Goal: Task Accomplishment & Management: Manage account settings

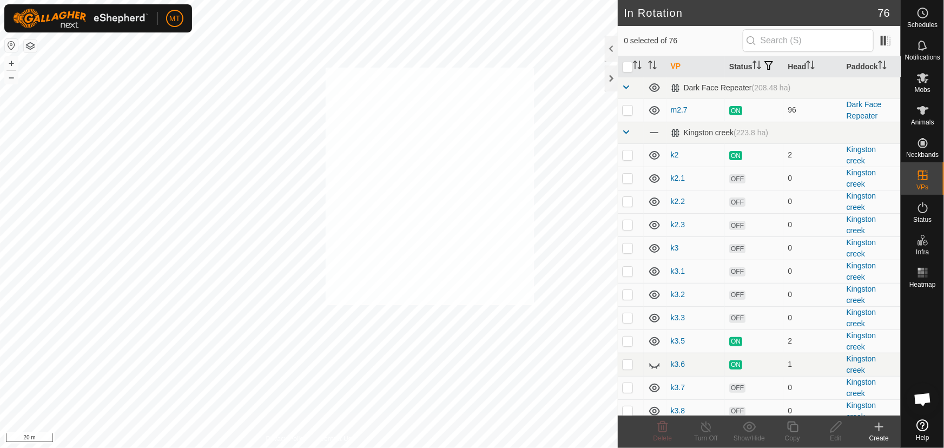
checkbox input "true"
click at [925, 116] on icon at bounding box center [923, 110] width 13 height 13
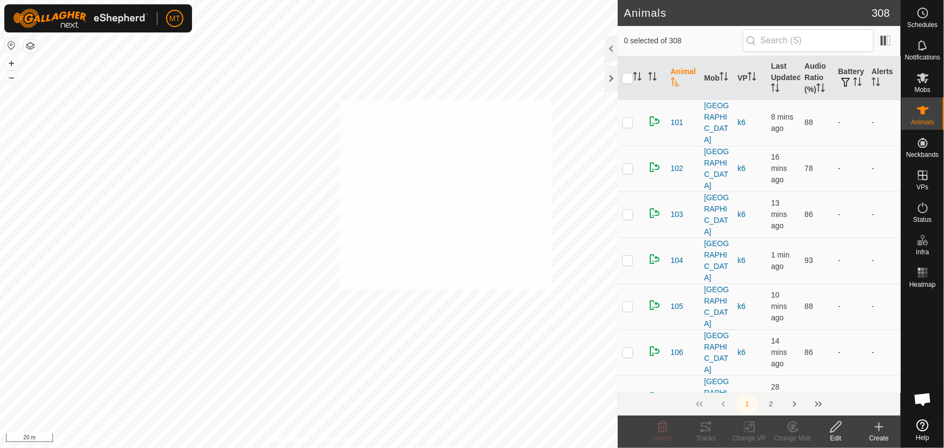
checkbox input "true"
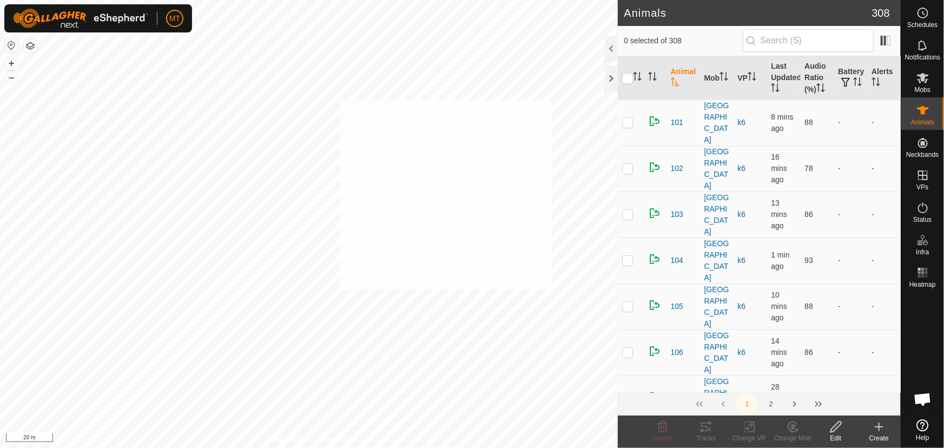
checkbox input "true"
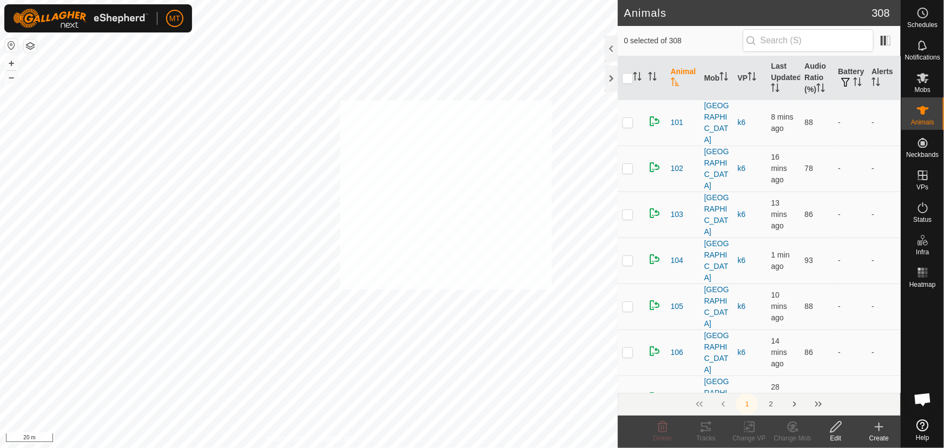
checkbox input "true"
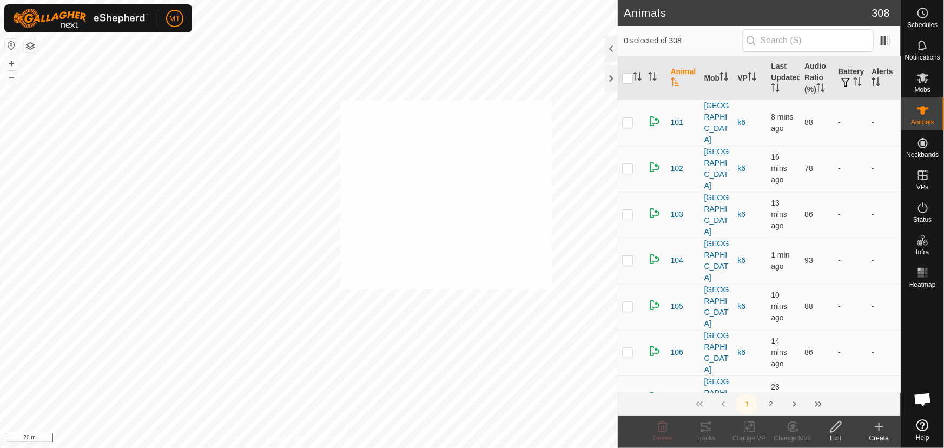
checkbox input "true"
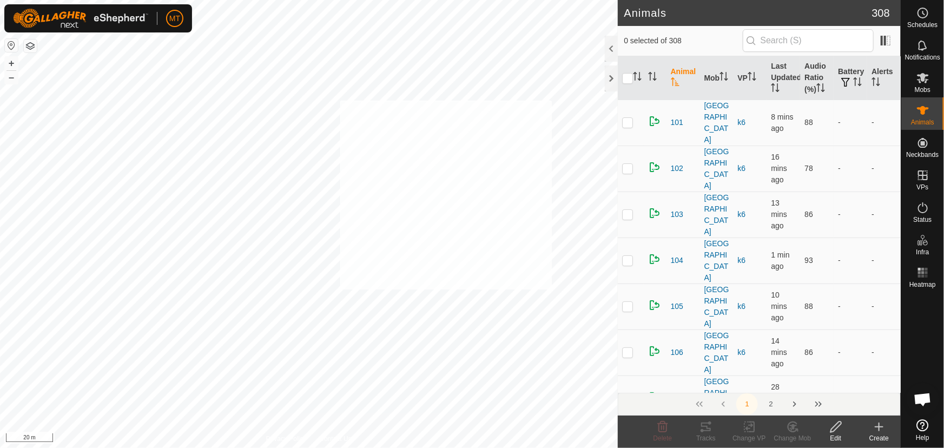
checkbox input "true"
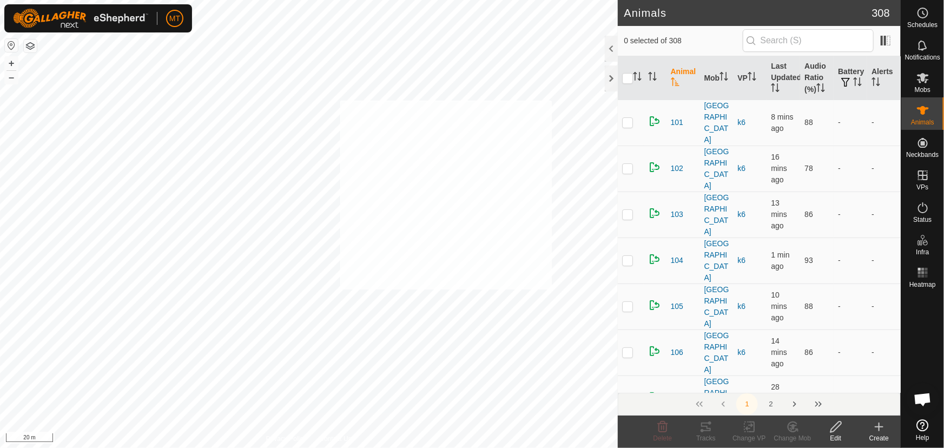
checkbox input "true"
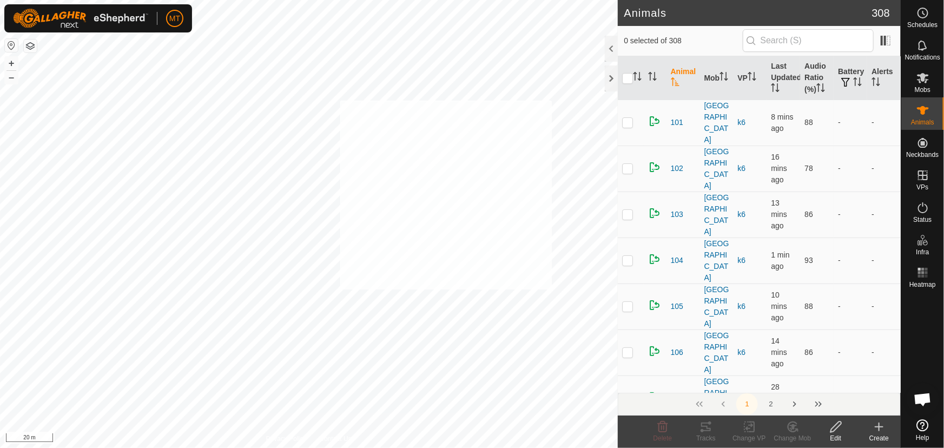
checkbox input "true"
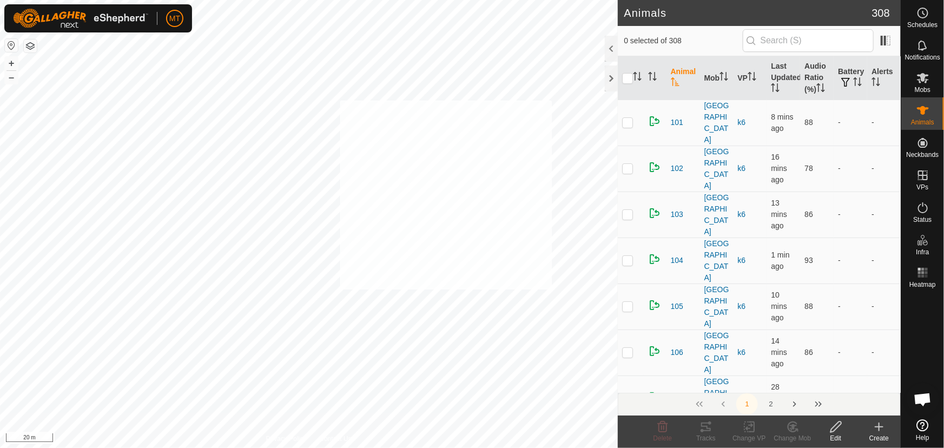
checkbox input "true"
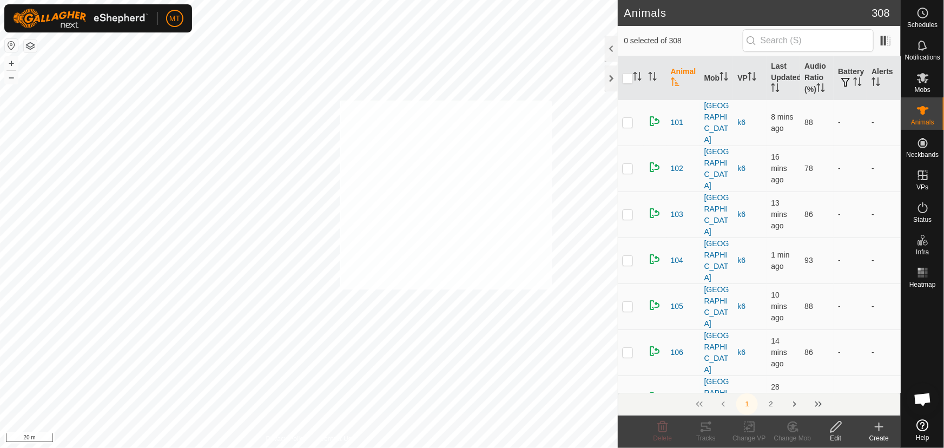
checkbox input "true"
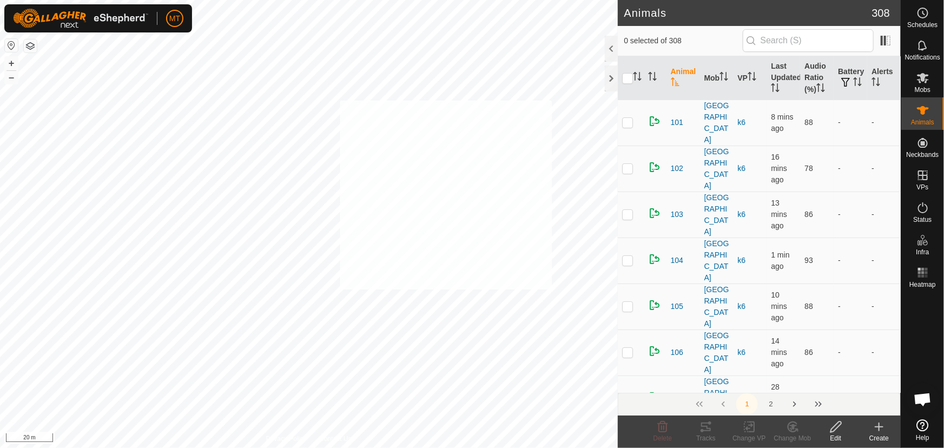
checkbox input "true"
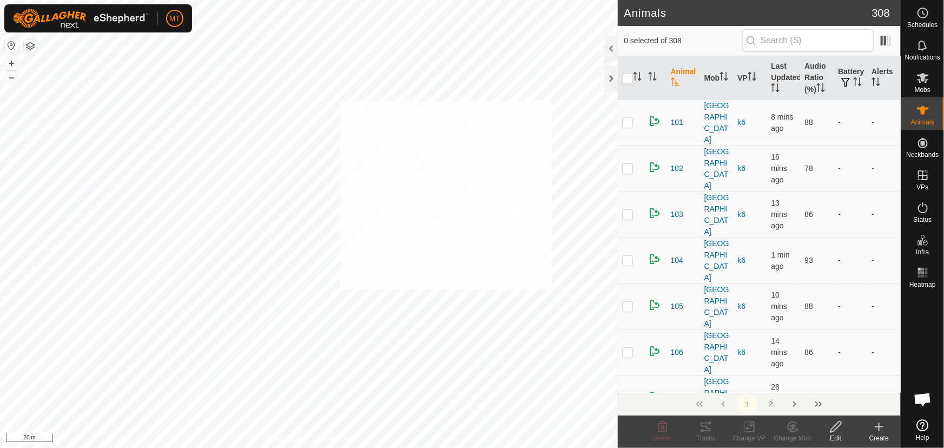
checkbox input "true"
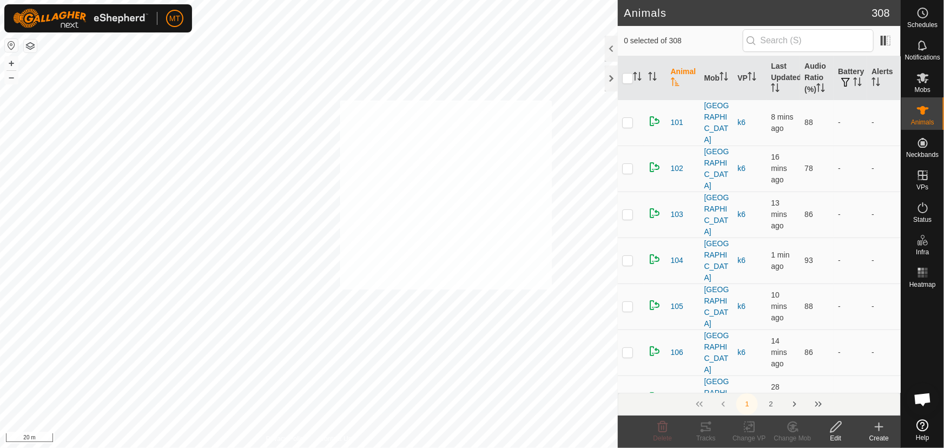
checkbox input "true"
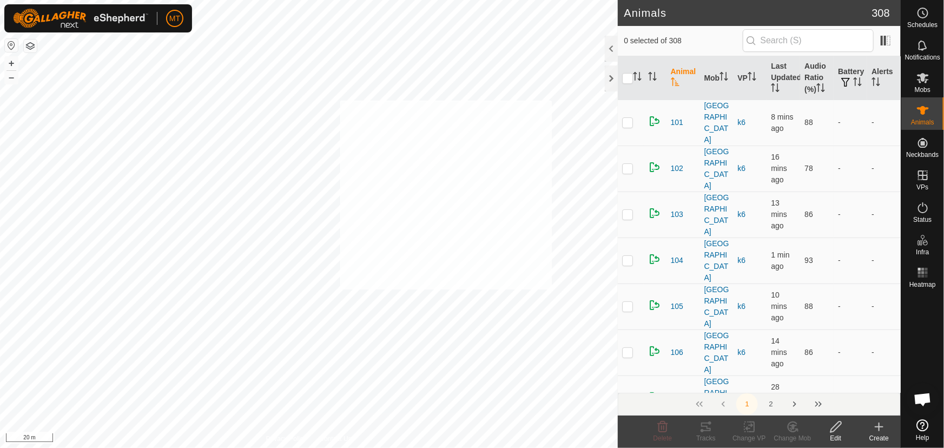
checkbox input "true"
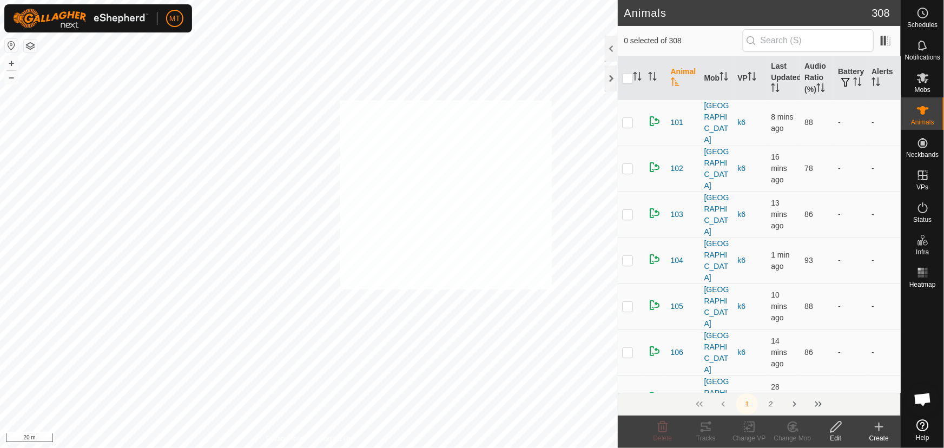
checkbox input "true"
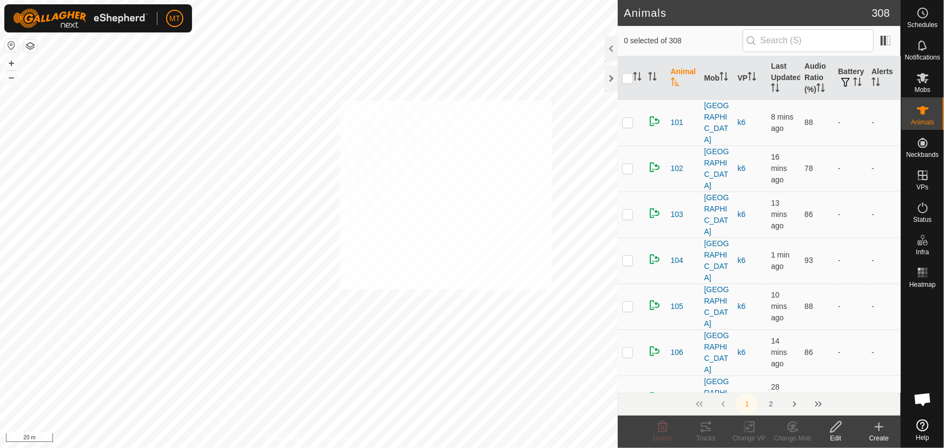
checkbox input "true"
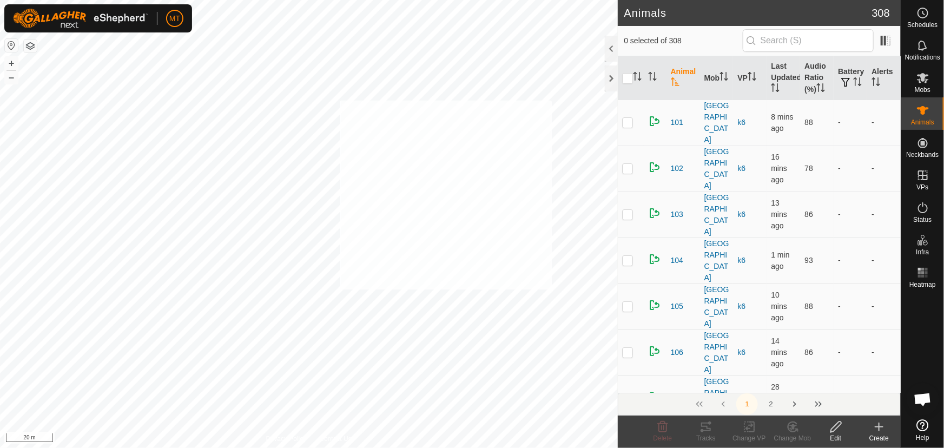
checkbox input "true"
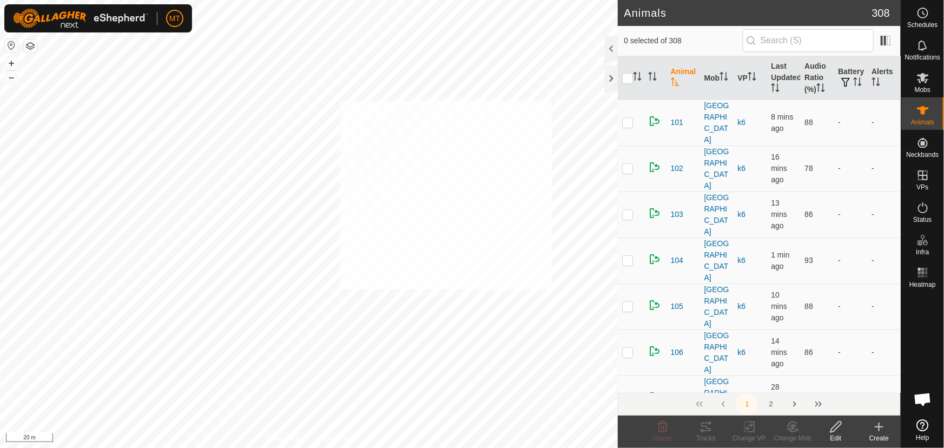
checkbox input "true"
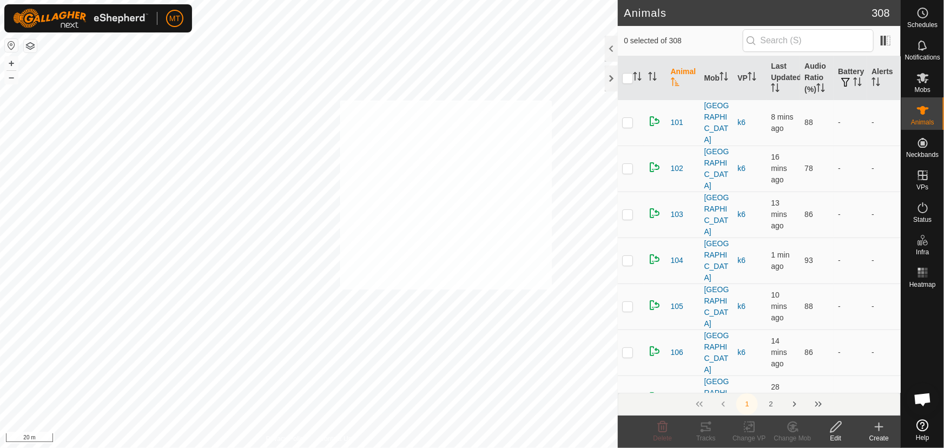
checkbox input "true"
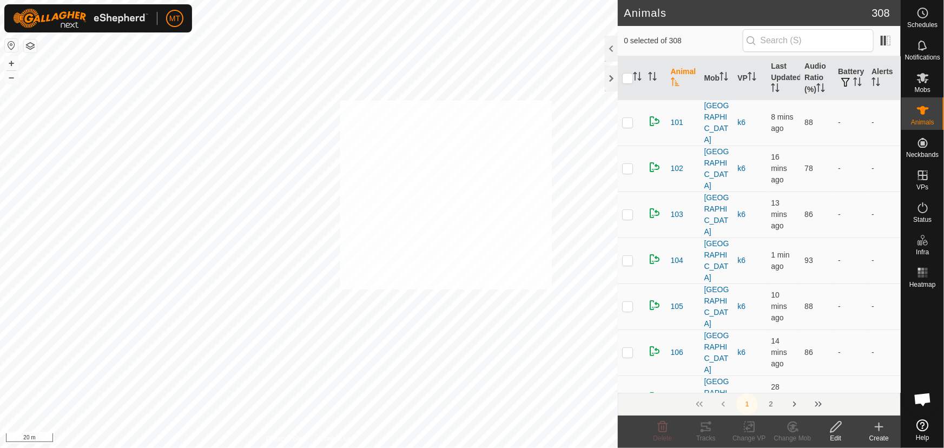
checkbox input "true"
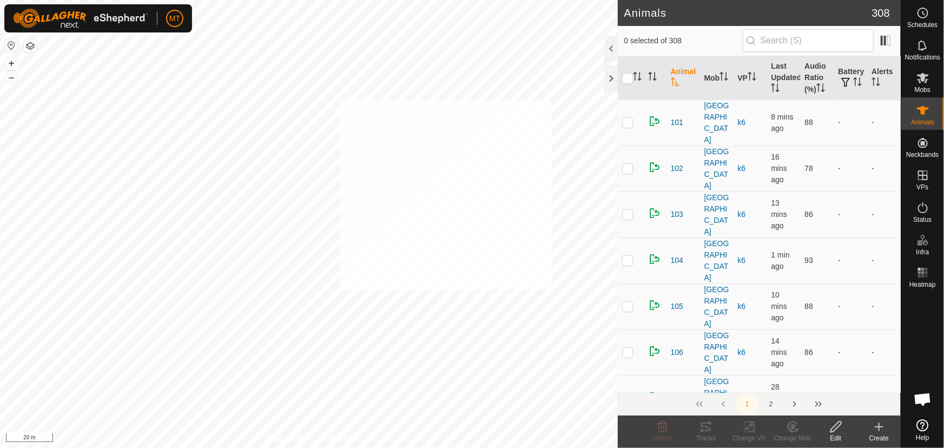
checkbox input "true"
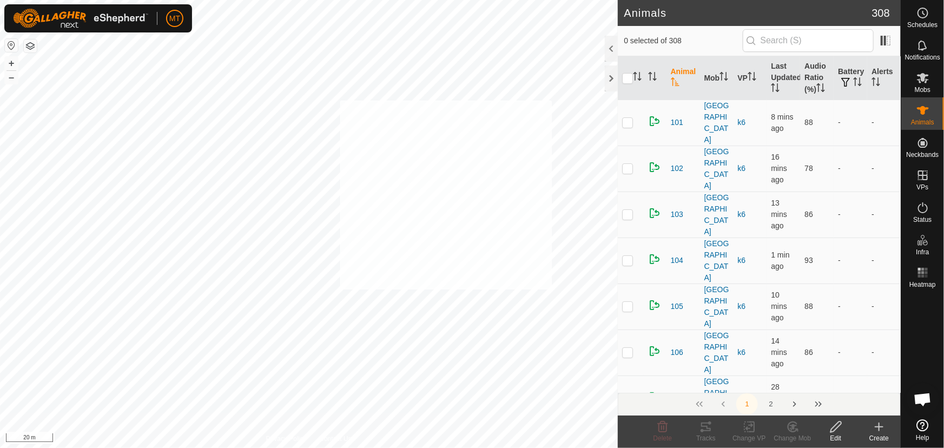
checkbox input "true"
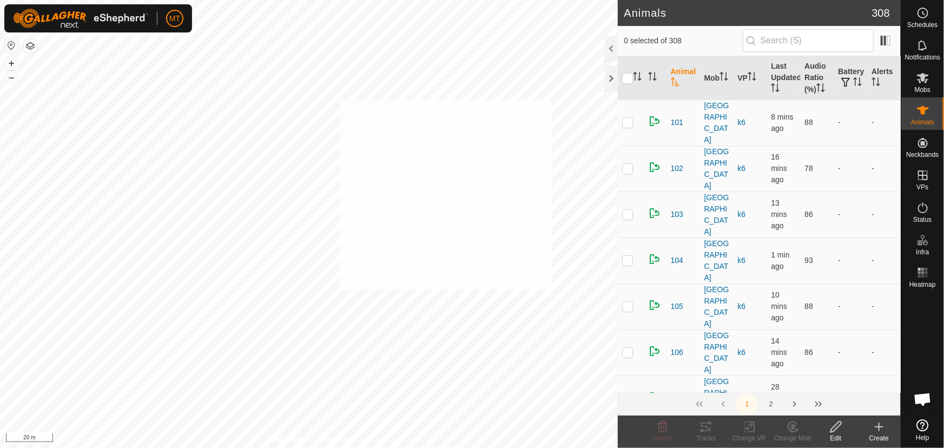
checkbox input "true"
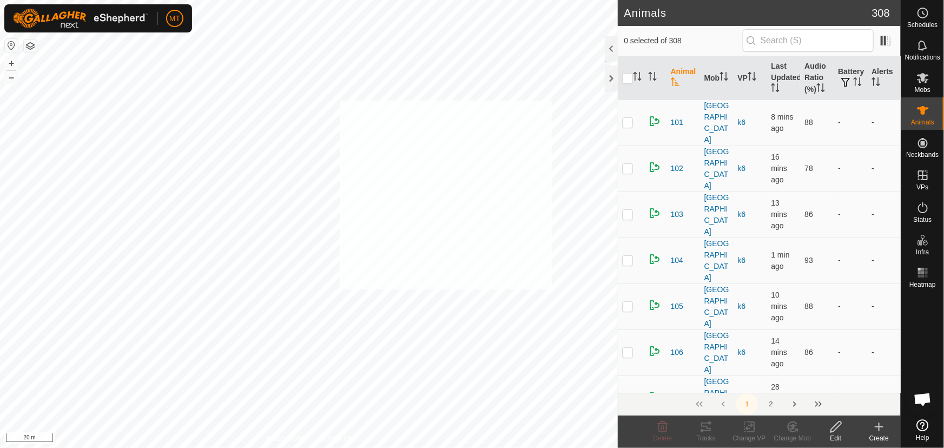
checkbox input "true"
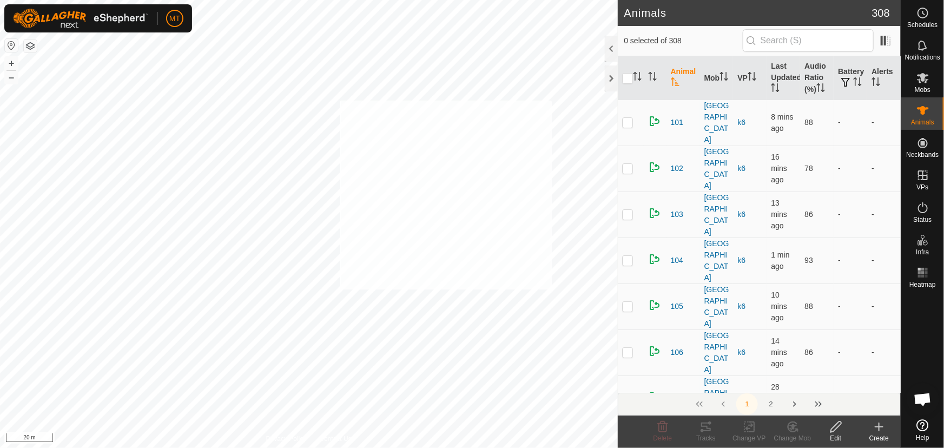
checkbox input "true"
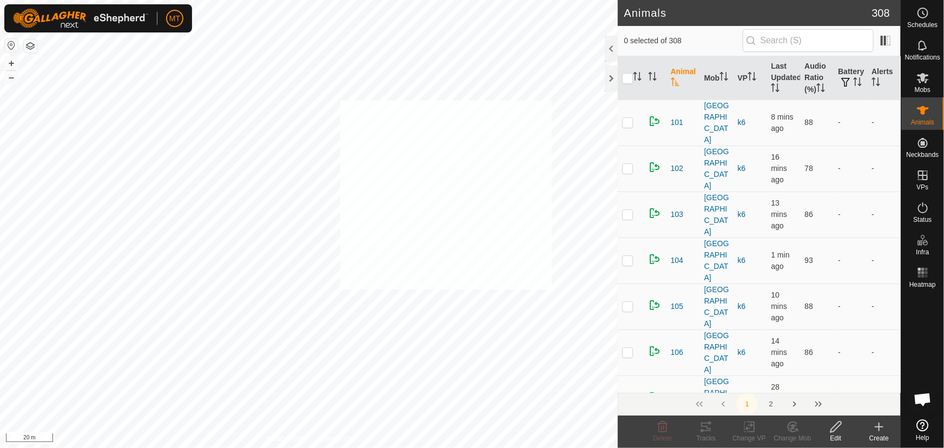
checkbox input "true"
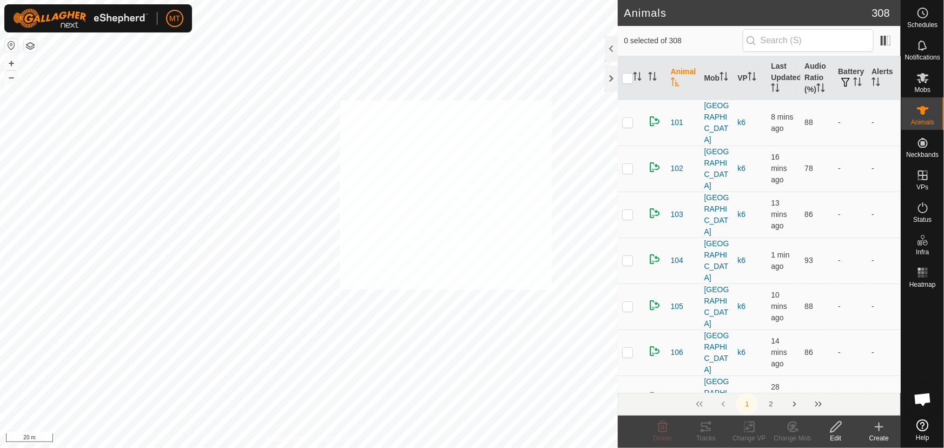
checkbox input "true"
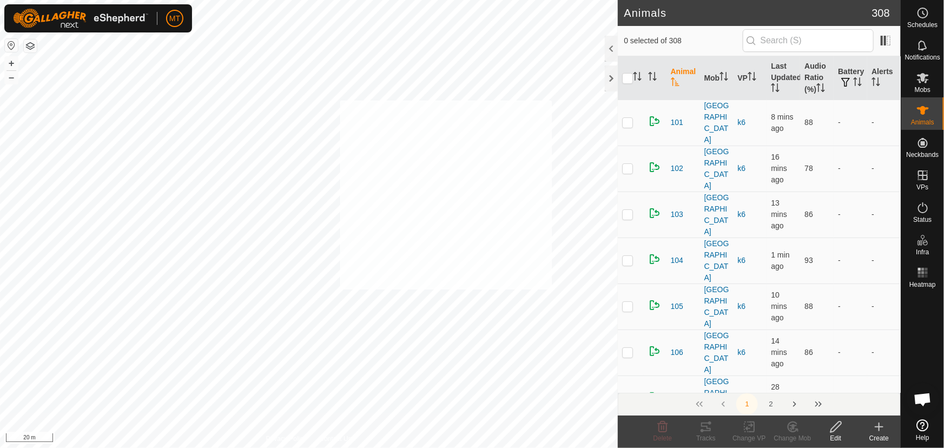
checkbox input "true"
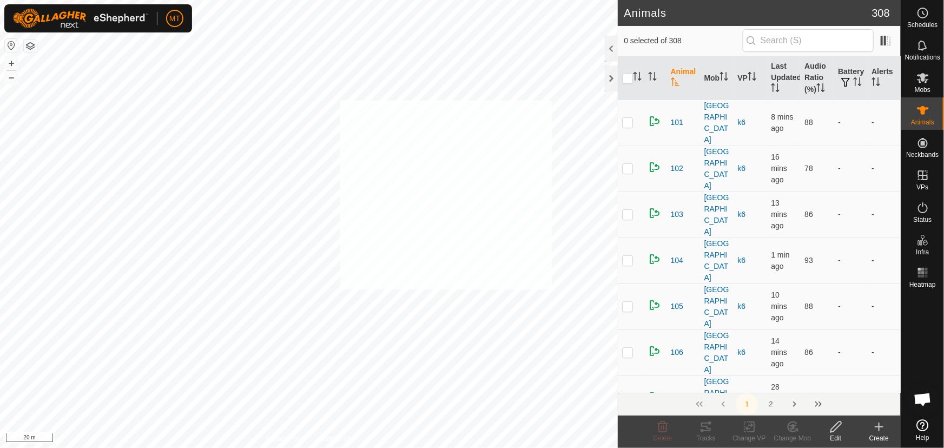
checkbox input "true"
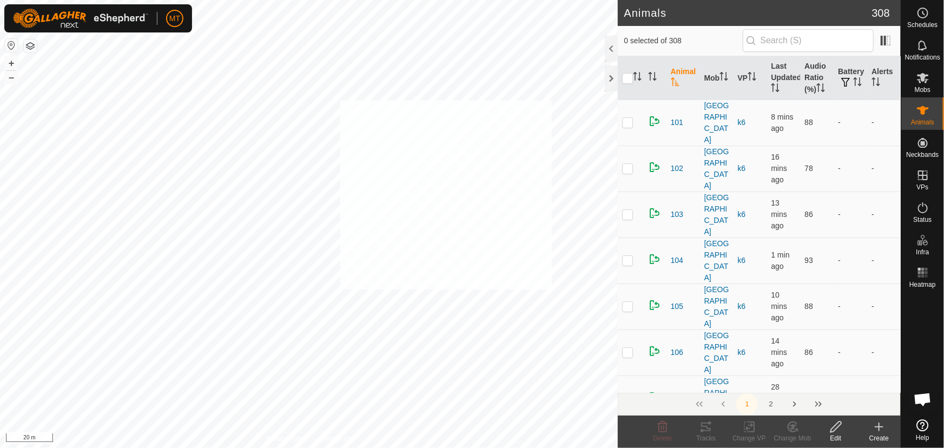
checkbox input "true"
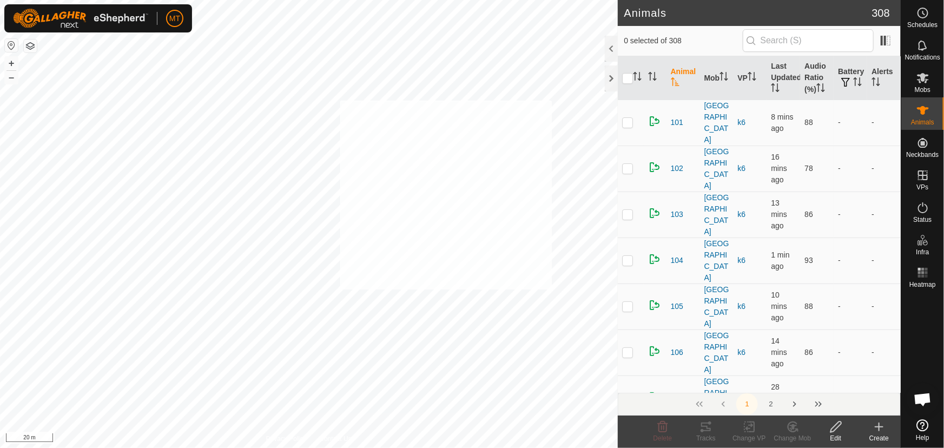
checkbox input "true"
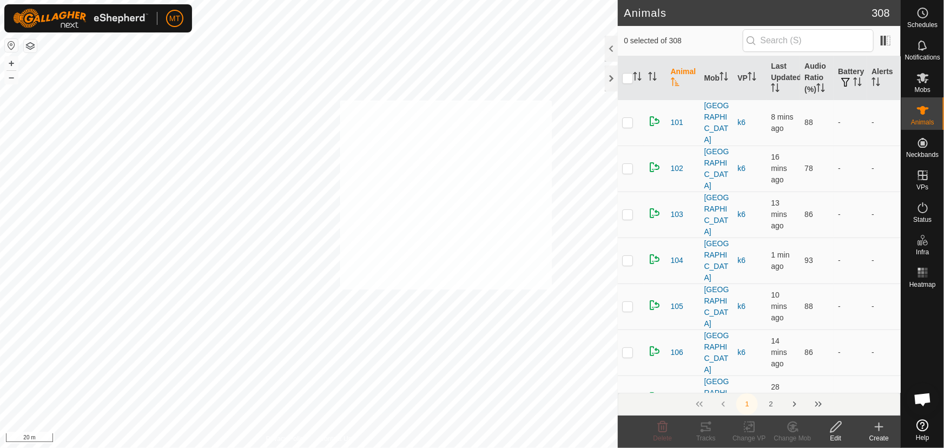
checkbox input "true"
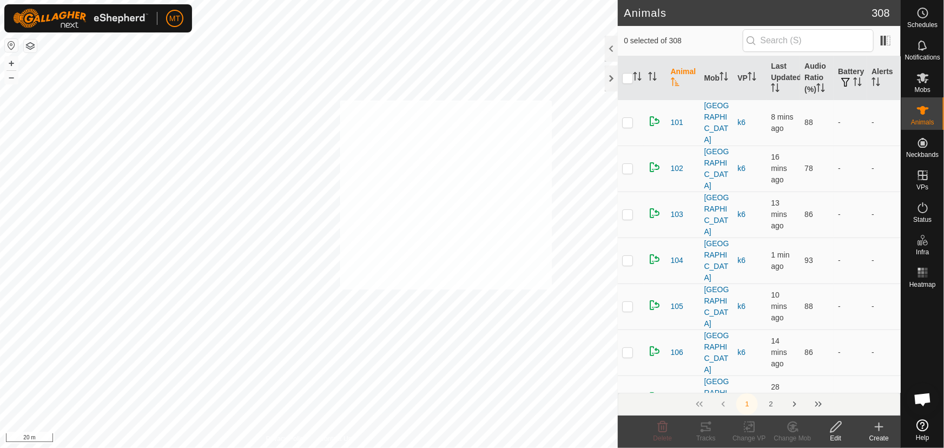
checkbox input "true"
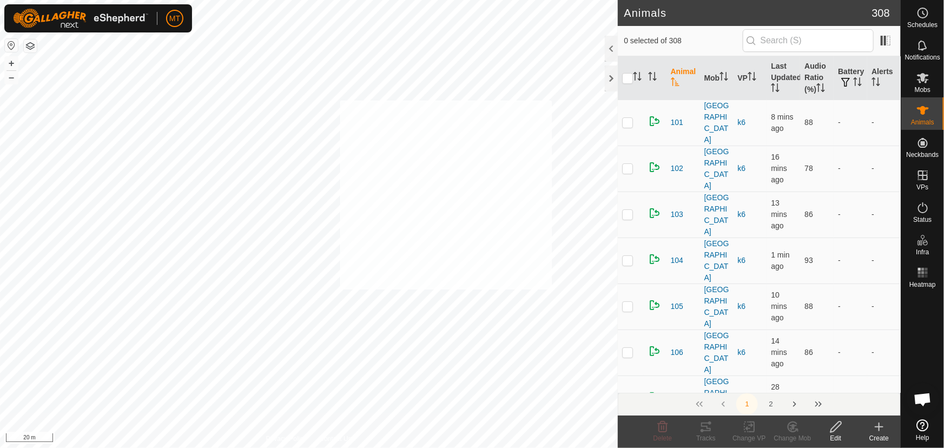
checkbox input "true"
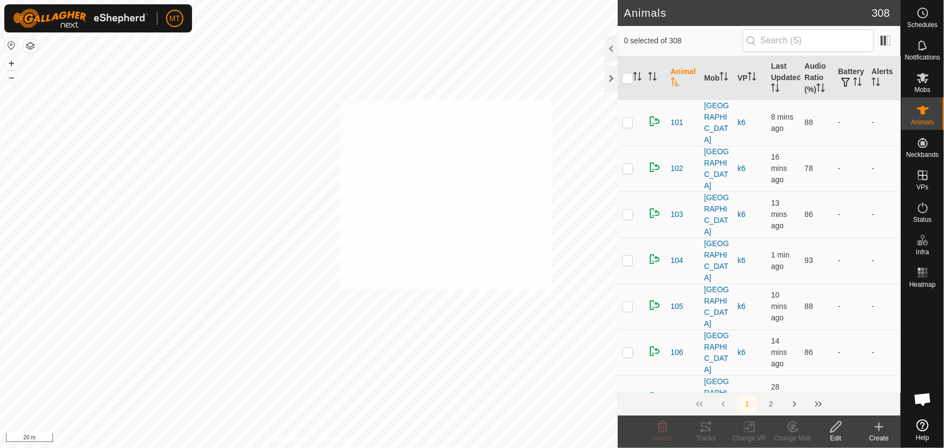
checkbox input "true"
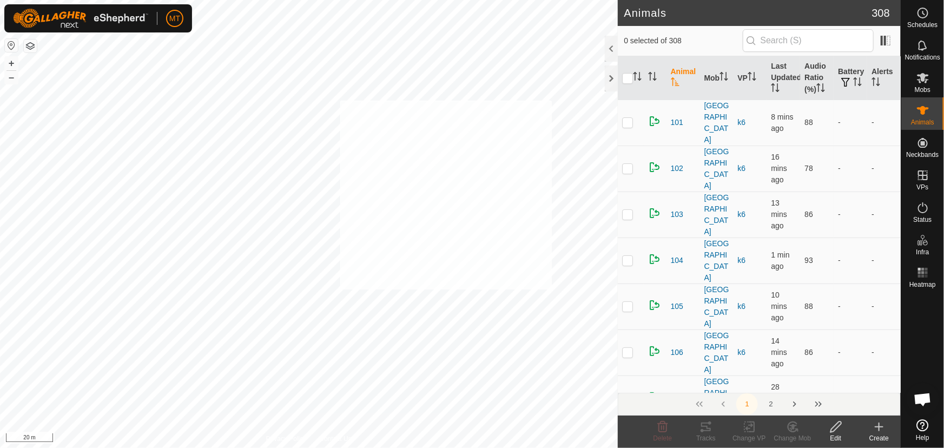
checkbox input "true"
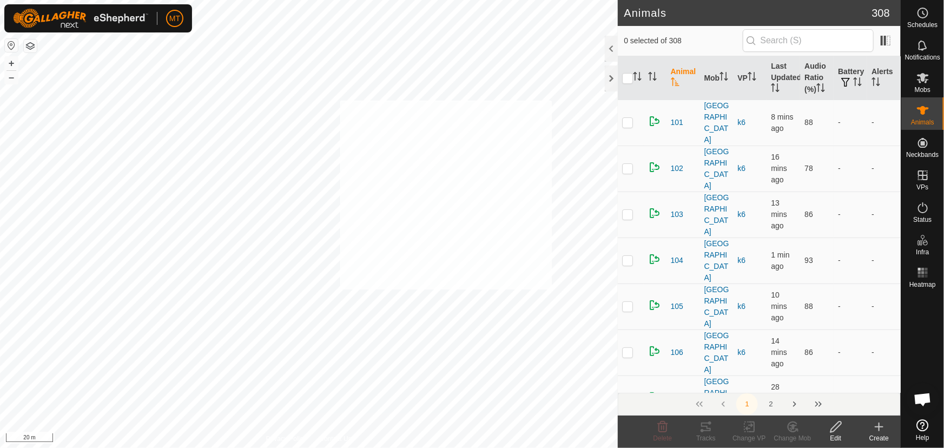
checkbox input "true"
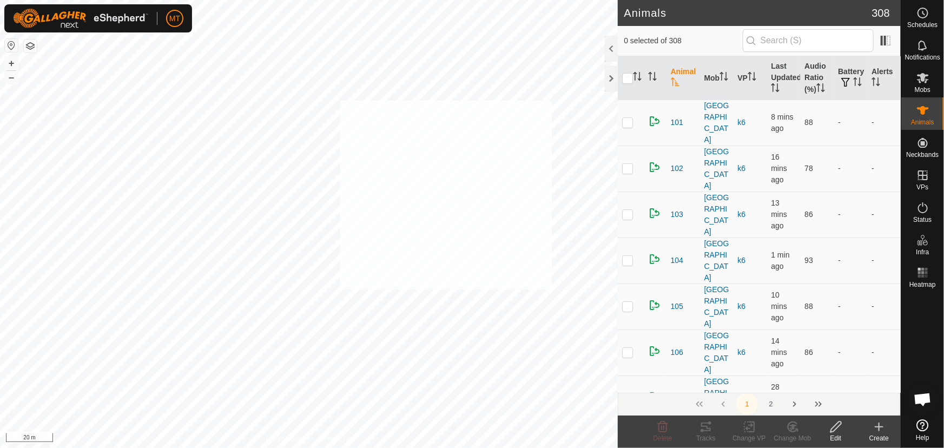
checkbox input "true"
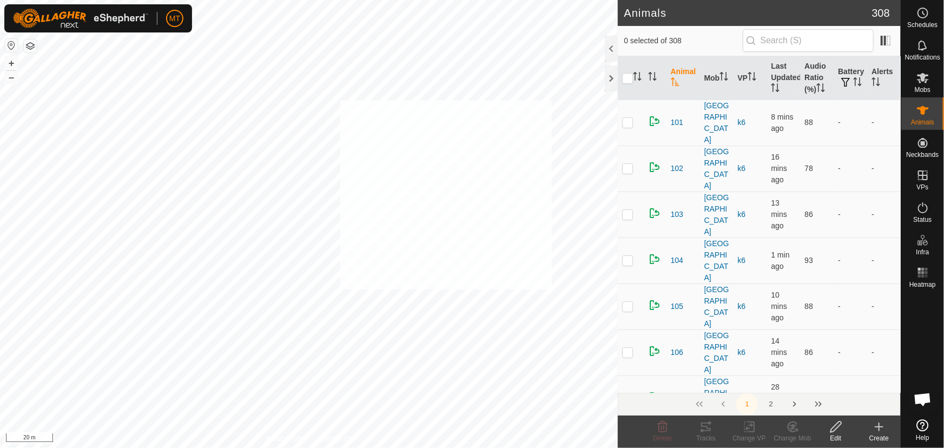
checkbox input "true"
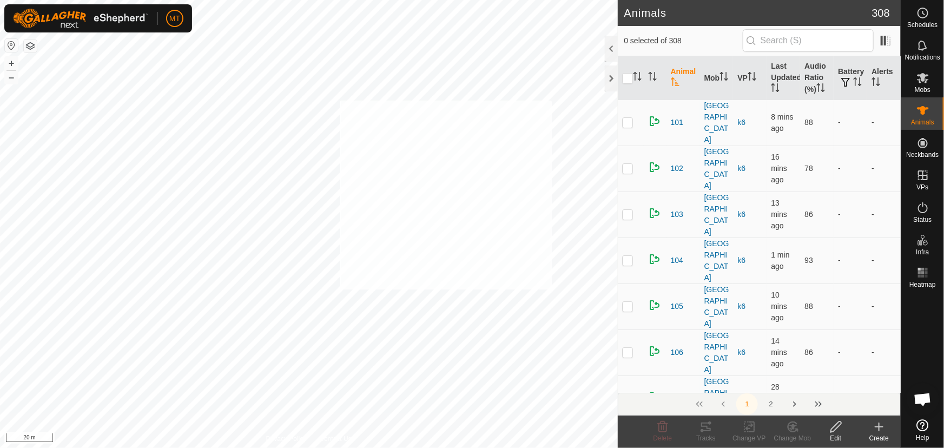
checkbox input "true"
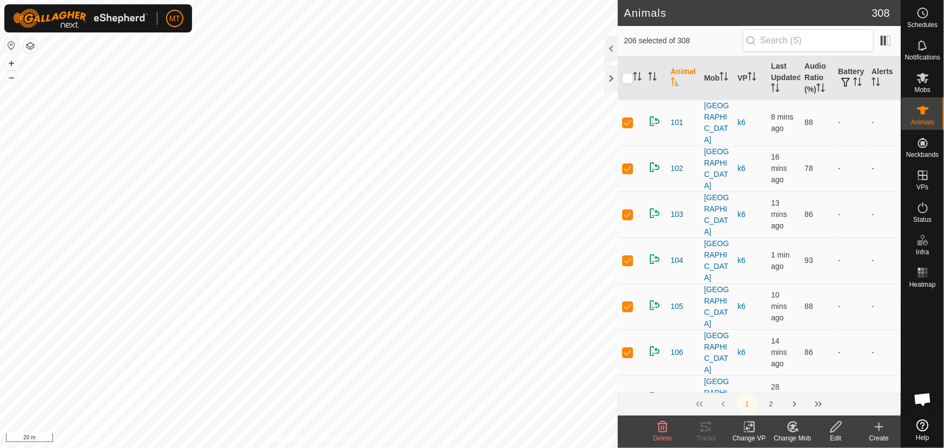
click at [790, 425] on icon at bounding box center [793, 426] width 14 height 13
click at [813, 379] on link "Choose Mob..." at bounding box center [825, 381] width 107 height 22
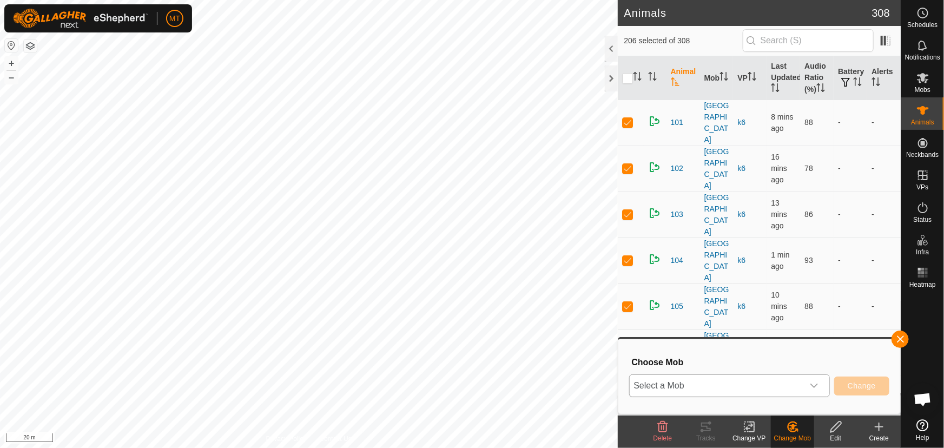
click at [754, 386] on span "Select a Mob" at bounding box center [717, 386] width 174 height 22
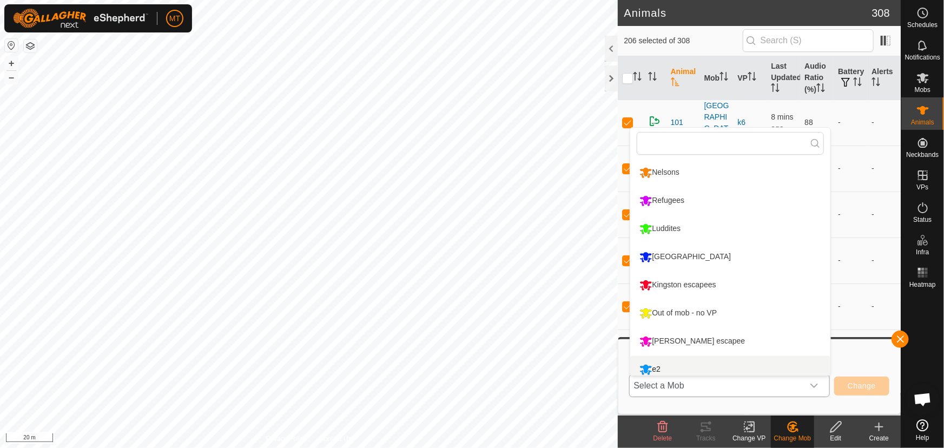
scroll to position [7, 0]
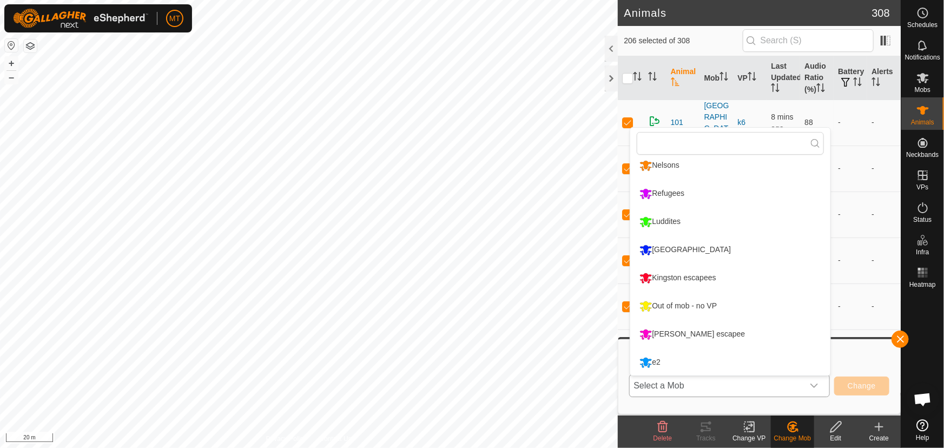
click at [704, 307] on li "Out of mob - no VP" at bounding box center [730, 306] width 200 height 27
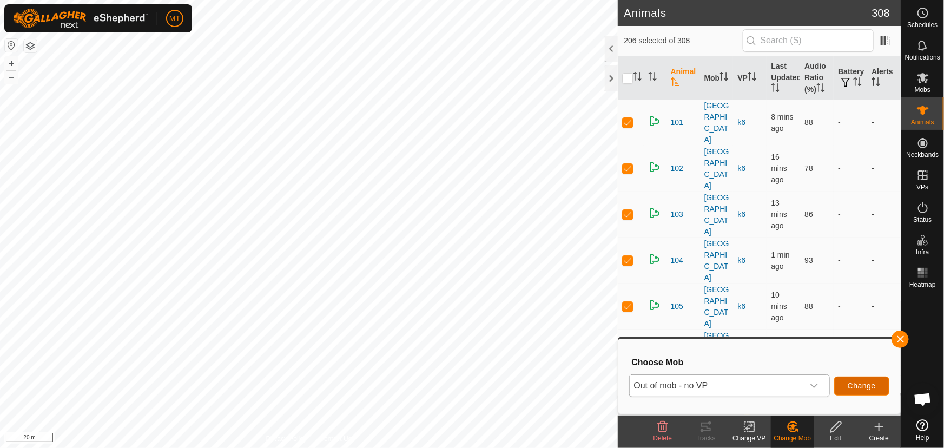
click at [872, 384] on span "Change" at bounding box center [862, 386] width 28 height 9
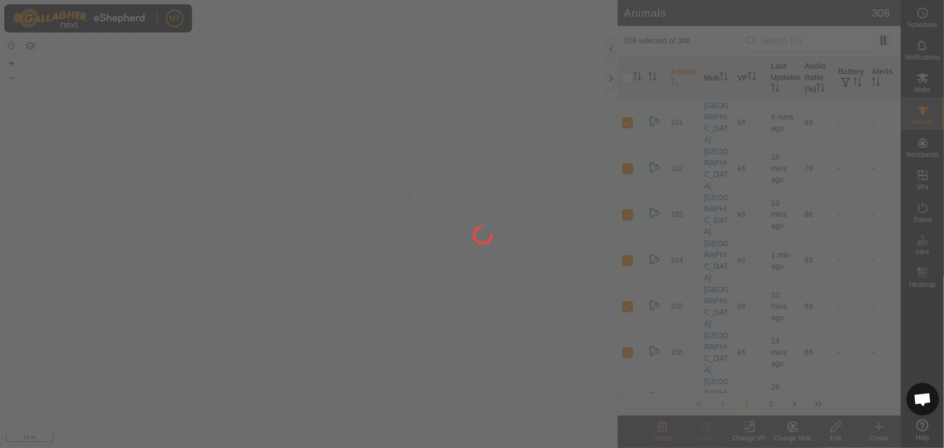
checkbox input "false"
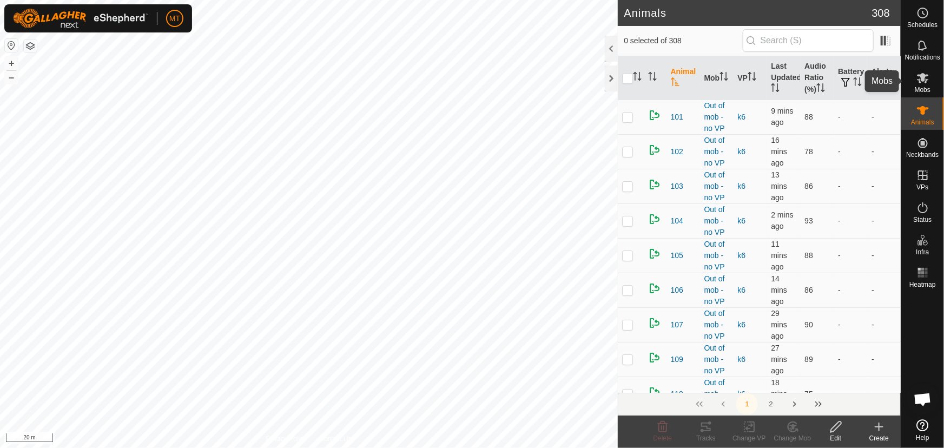
click at [929, 81] on icon at bounding box center [923, 77] width 13 height 13
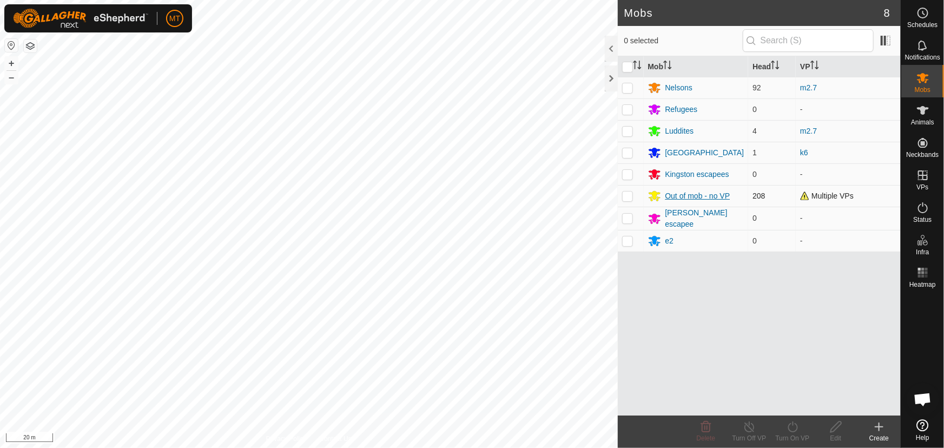
click at [697, 195] on div "Out of mob - no VP" at bounding box center [698, 195] width 65 height 11
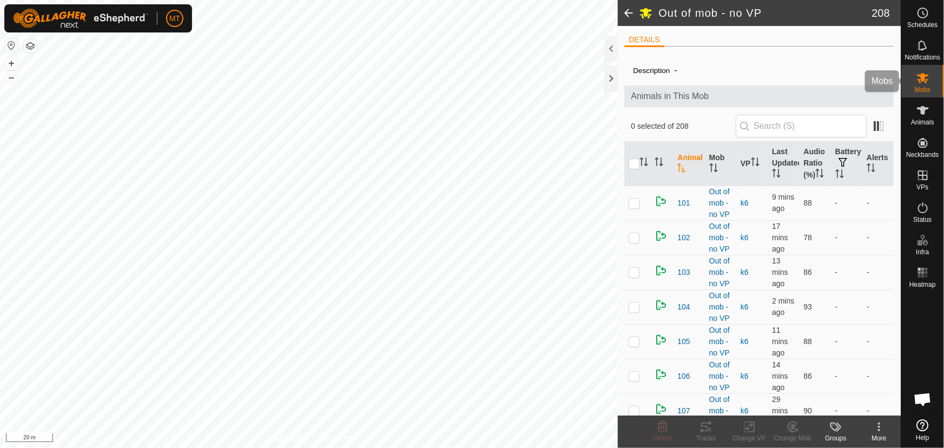
click at [925, 79] on icon at bounding box center [923, 77] width 13 height 13
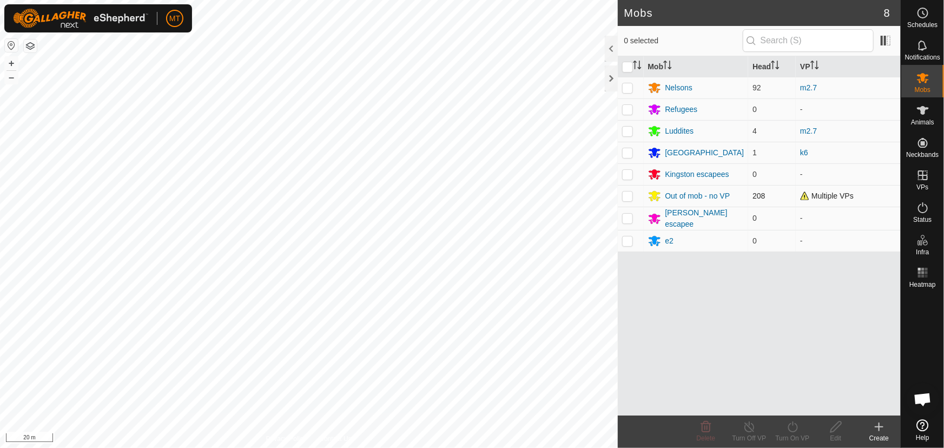
click at [628, 196] on p-checkbox at bounding box center [627, 196] width 11 height 9
click at [753, 432] on line at bounding box center [749, 427] width 9 height 9
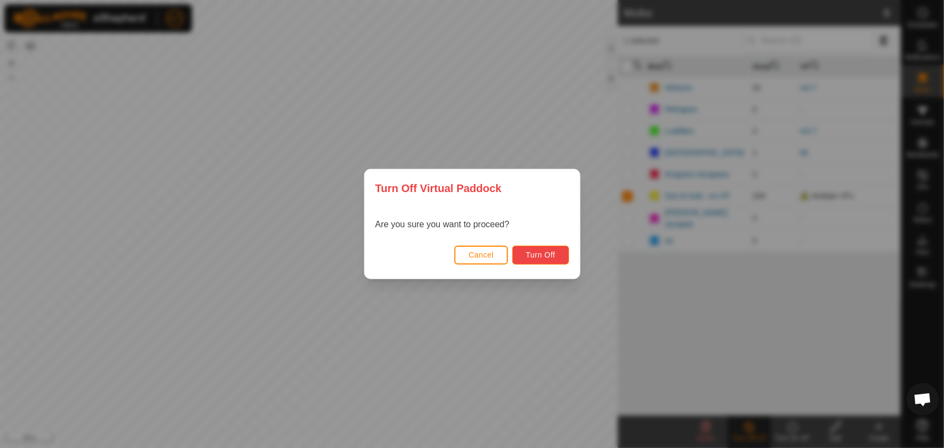
click at [526, 256] on span "Turn Off" at bounding box center [541, 255] width 30 height 9
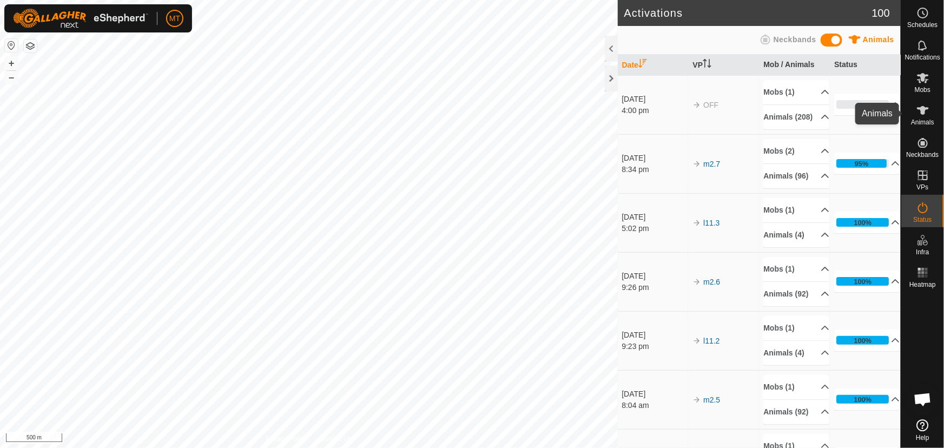
click at [932, 116] on es-animals-svg-icon at bounding box center [922, 110] width 19 height 17
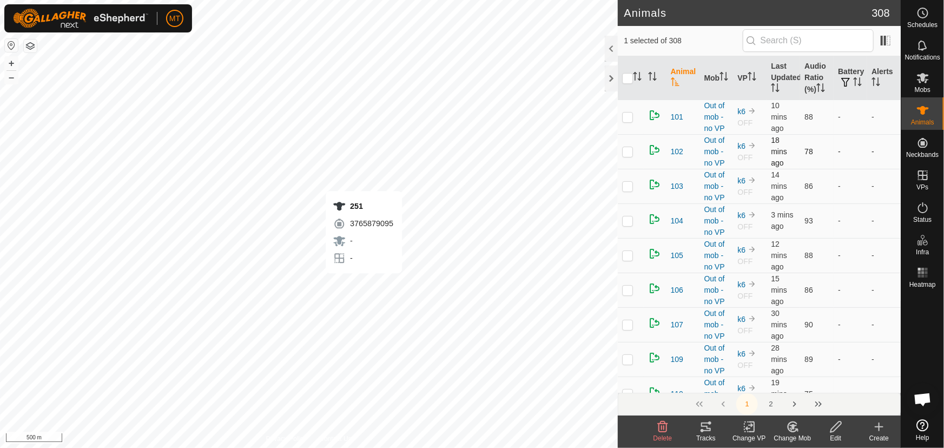
click at [364, 284] on div "251 3765879095 - - + – ⇧ i 500 m" at bounding box center [309, 224] width 618 height 448
click at [200, 252] on div "253 0230419223 - - + – ⇧ i 500 m" at bounding box center [309, 224] width 618 height 448
click at [796, 423] on icon at bounding box center [792, 427] width 9 height 10
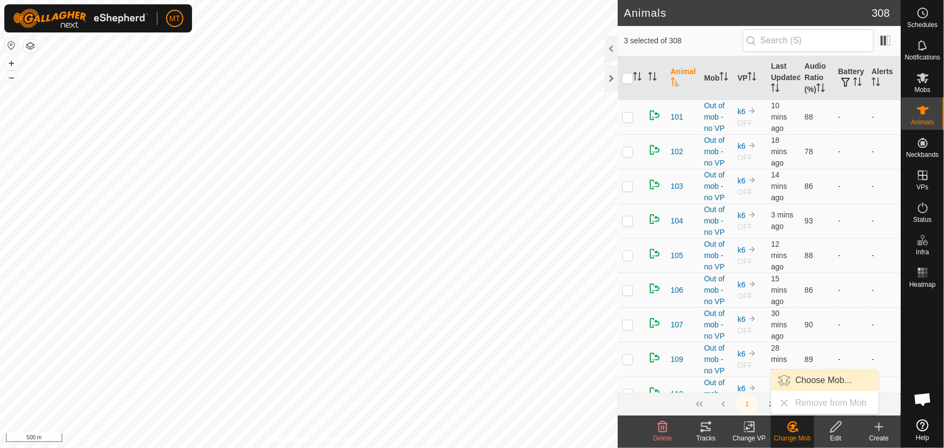
click at [806, 379] on link "Choose Mob..." at bounding box center [825, 381] width 107 height 22
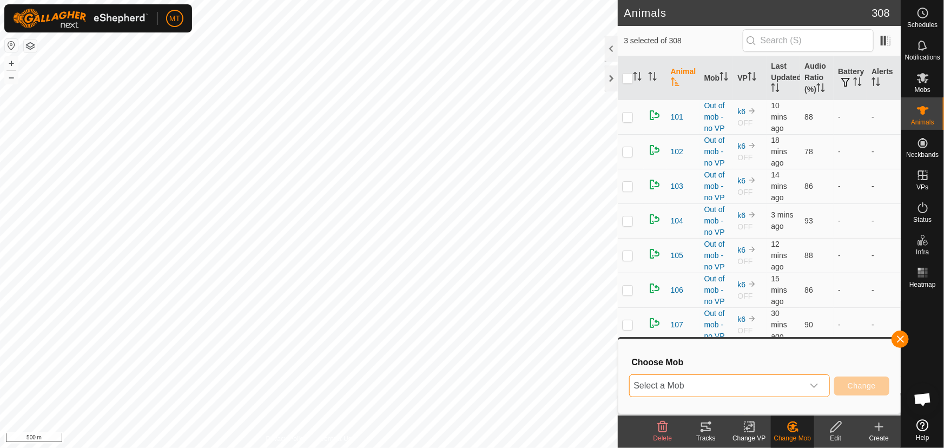
click at [753, 390] on span "Select a Mob" at bounding box center [717, 386] width 174 height 22
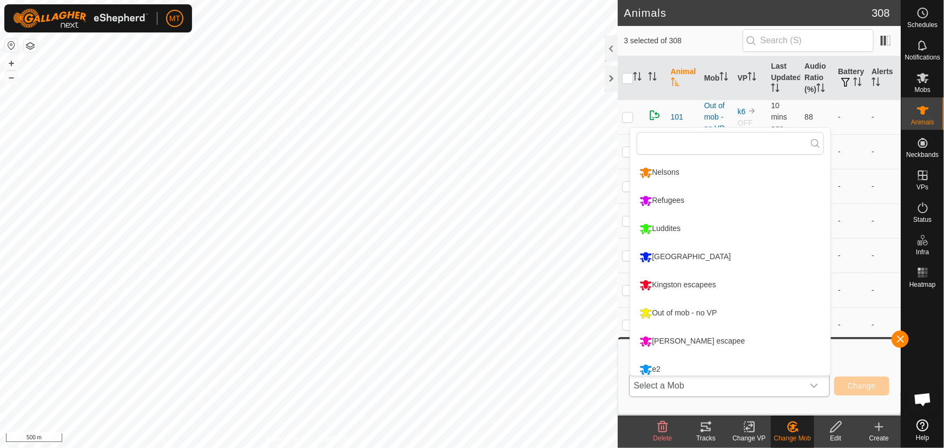
scroll to position [7, 0]
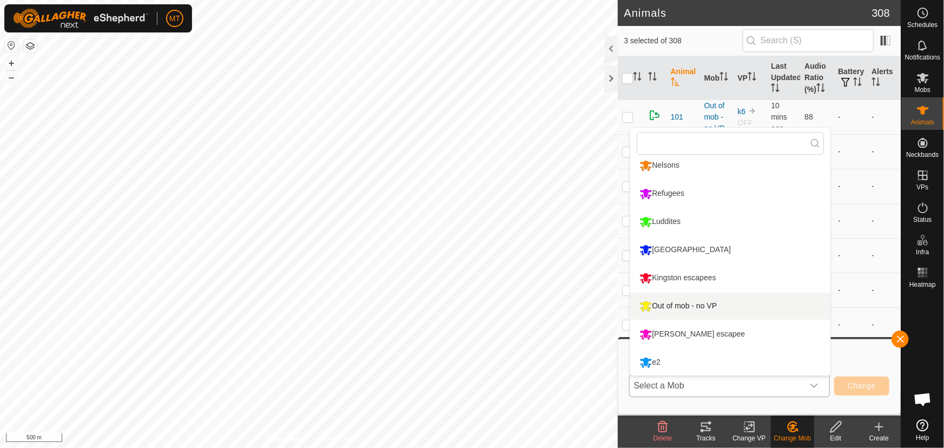
click at [701, 308] on li "Out of mob - no VP" at bounding box center [730, 306] width 200 height 27
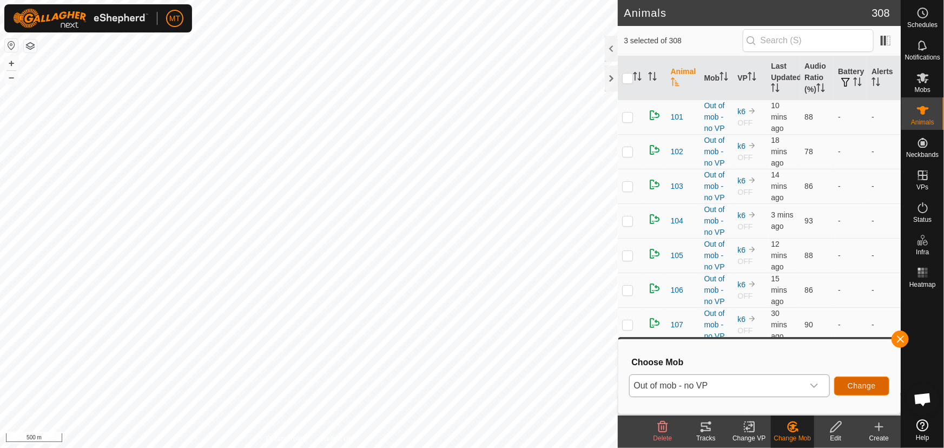
click at [849, 384] on span "Change" at bounding box center [862, 386] width 28 height 9
